Goal: Task Accomplishment & Management: Use online tool/utility

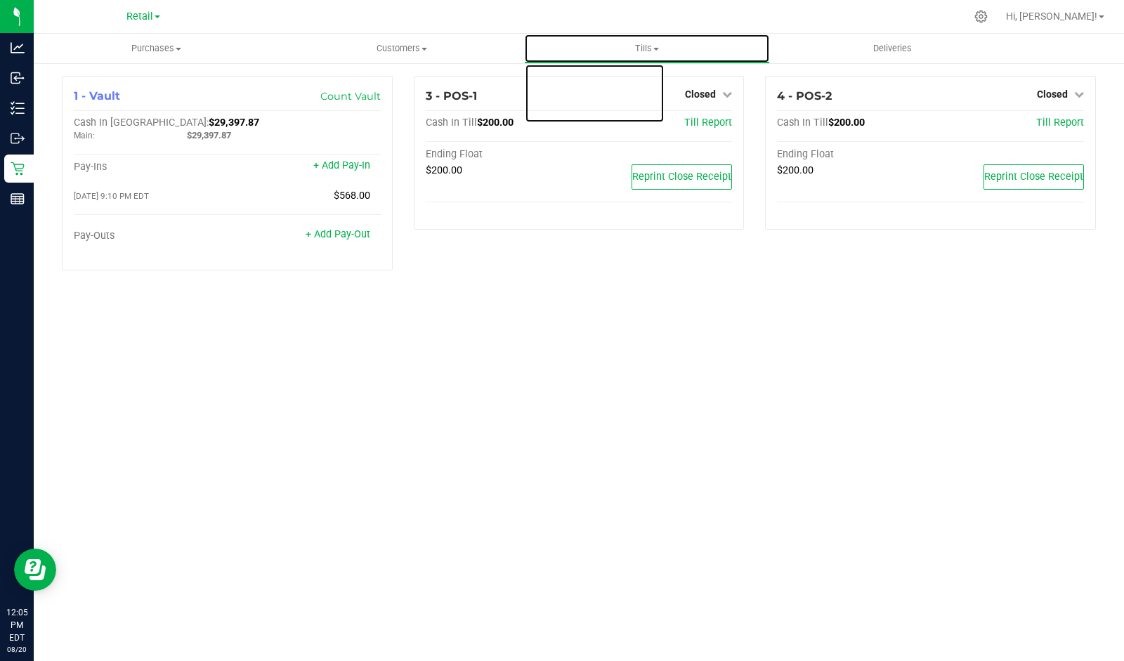
click at [641, 45] on span "Tills" at bounding box center [647, 48] width 244 height 13
click at [583, 86] on span "Manage tills" at bounding box center [571, 85] width 95 height 12
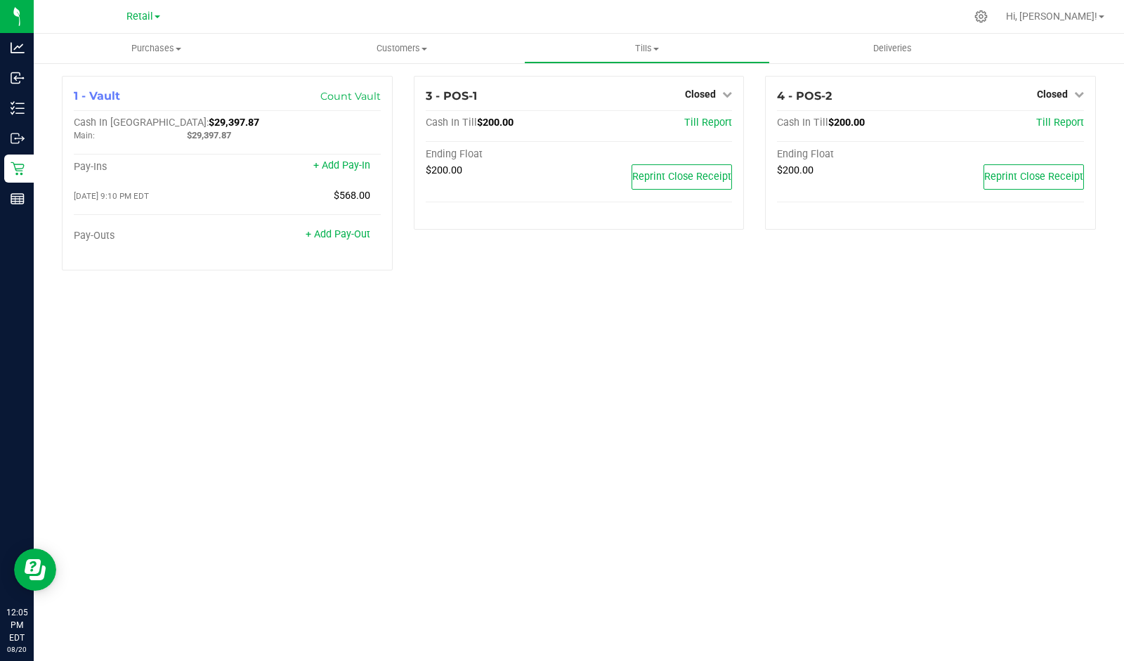
click at [596, 307] on div "Purchases Summary of purchases Fulfillment All purchases Customers All customer…" at bounding box center [579, 347] width 1090 height 627
click at [714, 99] on span "Closed" at bounding box center [700, 94] width 31 height 11
click at [701, 126] on link "Open Till" at bounding box center [699, 123] width 37 height 11
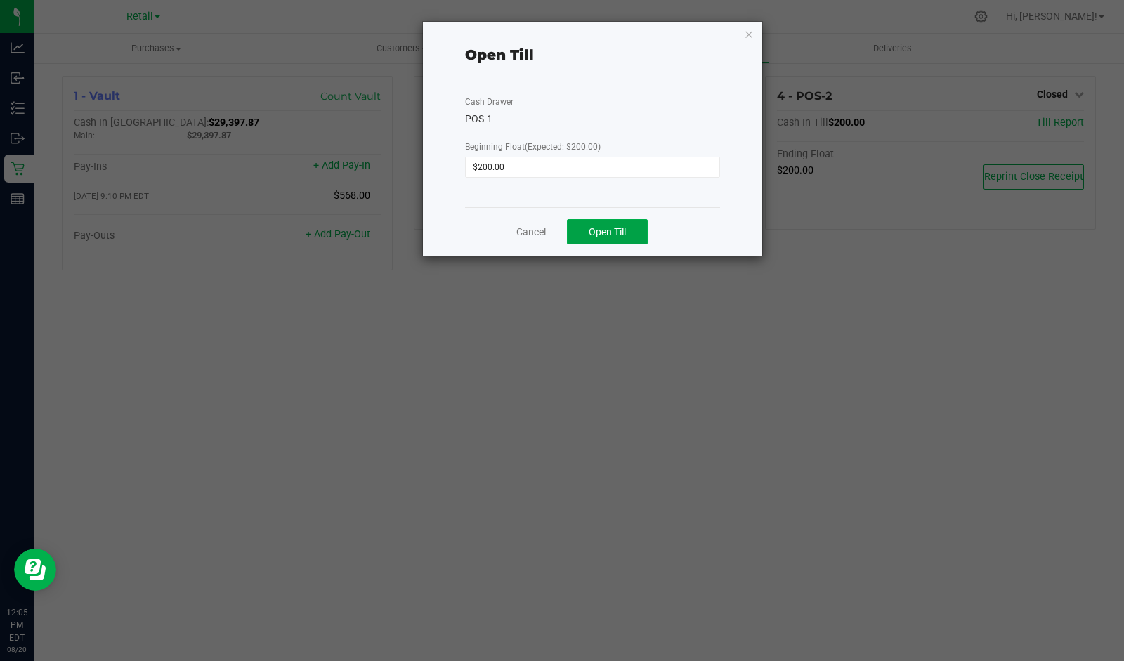
click at [603, 242] on button "Open Till" at bounding box center [607, 231] width 81 height 25
click at [567, 229] on link "Dismiss" at bounding box center [572, 226] width 34 height 15
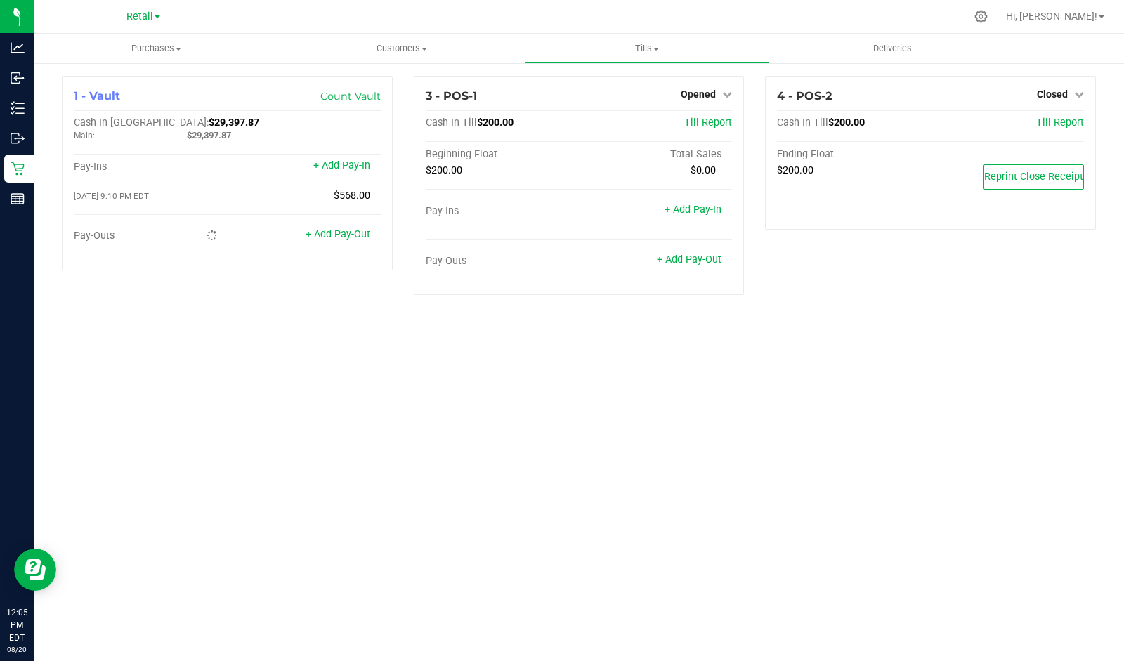
click at [714, 96] on span "Opened" at bounding box center [698, 94] width 35 height 11
click at [819, 307] on div "1 - Vault Count Vault Cash In Vault: $29,397.87 Main: $29,397.87 Pay-Ins + Add …" at bounding box center [579, 191] width 1090 height 258
click at [597, 127] on div "Cash In Till $200.00" at bounding box center [528, 123] width 204 height 13
click at [703, 93] on span "Opened" at bounding box center [698, 94] width 35 height 11
